Goal: Task Accomplishment & Management: Manage account settings

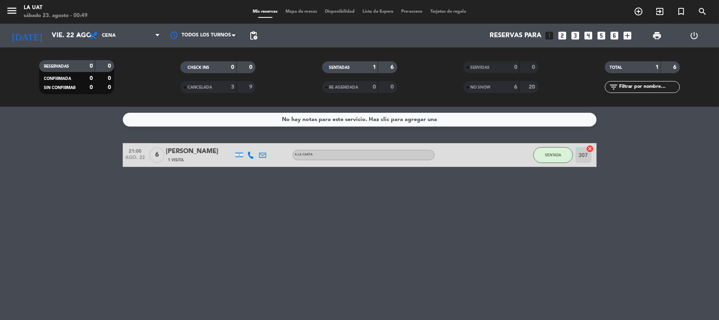
click at [238, 197] on div "No hay notas para este servicio. Haz clic para agregar una 21:00 [DATE] 6 [PERS…" at bounding box center [359, 213] width 719 height 213
click at [178, 147] on div "[PERSON_NAME]" at bounding box center [199, 151] width 67 height 10
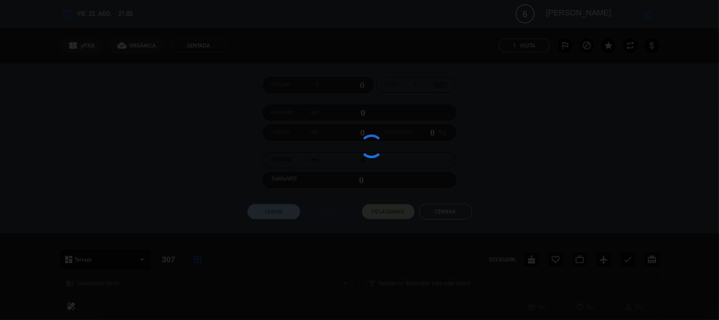
click at [188, 198] on div at bounding box center [359, 160] width 719 height 320
click at [546, 101] on div at bounding box center [359, 160] width 719 height 320
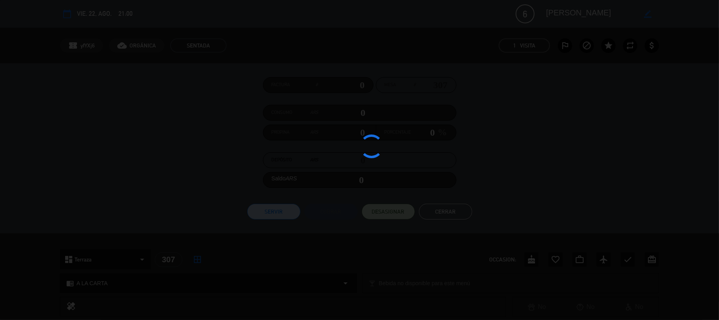
click at [546, 101] on div at bounding box center [359, 160] width 719 height 320
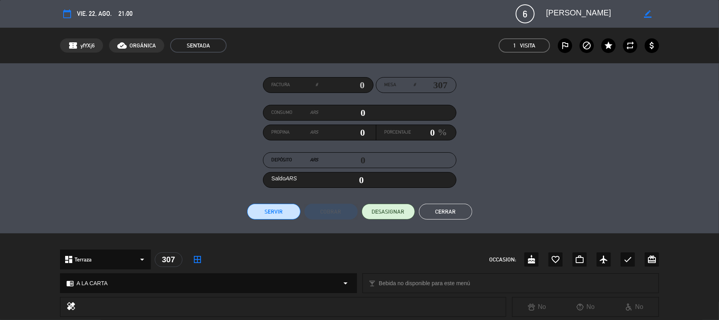
click at [564, 102] on div "Factura # Mesa # 307 Consumo ARS 0 Propina ARS 0 Porcentaje 0 % Depósito ARS 0 …" at bounding box center [360, 148] width 600 height 142
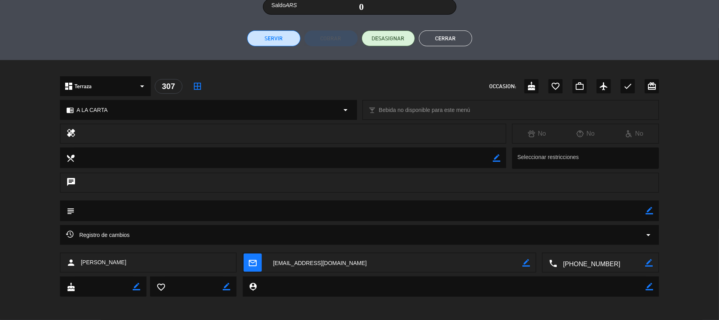
click at [459, 38] on button "Cerrar" at bounding box center [445, 38] width 53 height 16
